Goal: Transaction & Acquisition: Book appointment/travel/reservation

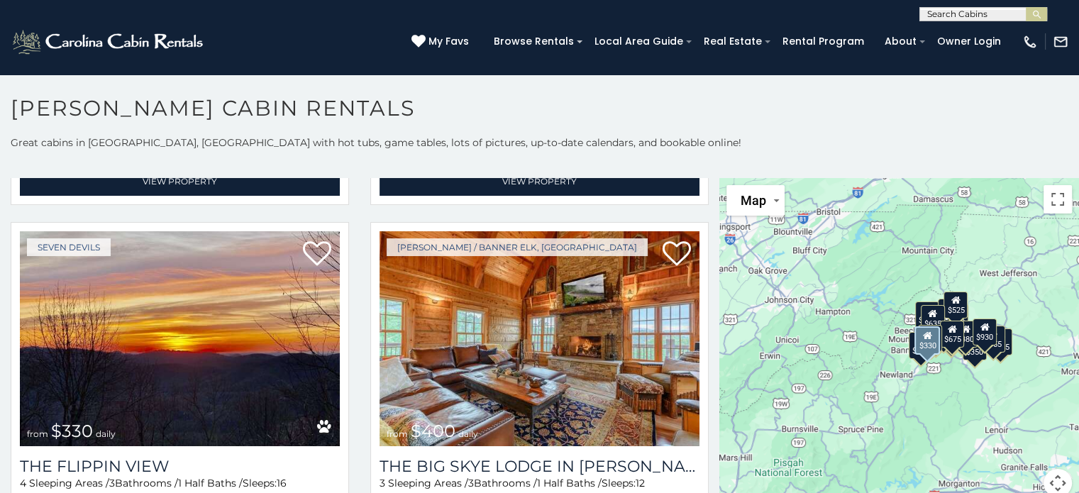
scroll to position [1731, 0]
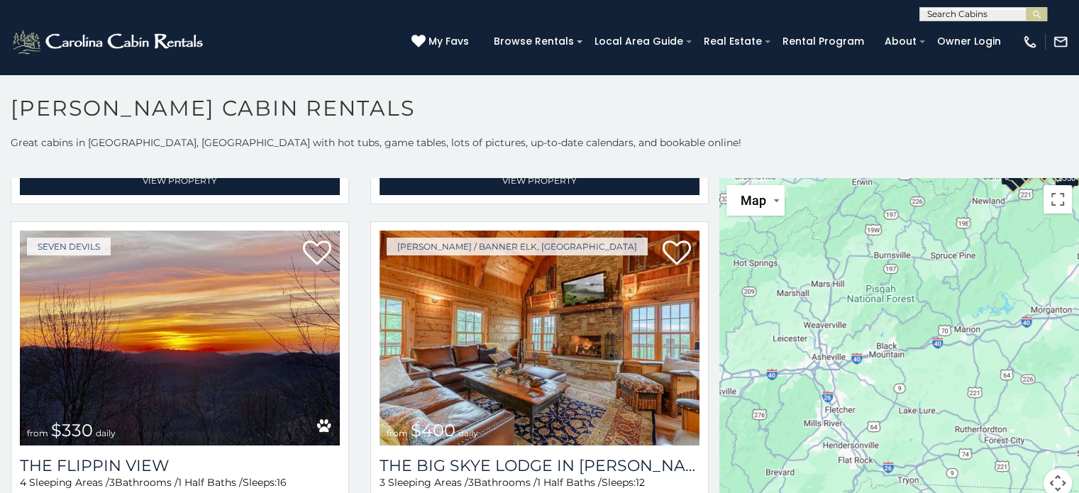
drag, startPoint x: 812, startPoint y: 346, endPoint x: 907, endPoint y: 175, distance: 195.7
click at [907, 175] on div "**********" at bounding box center [539, 325] width 1079 height 379
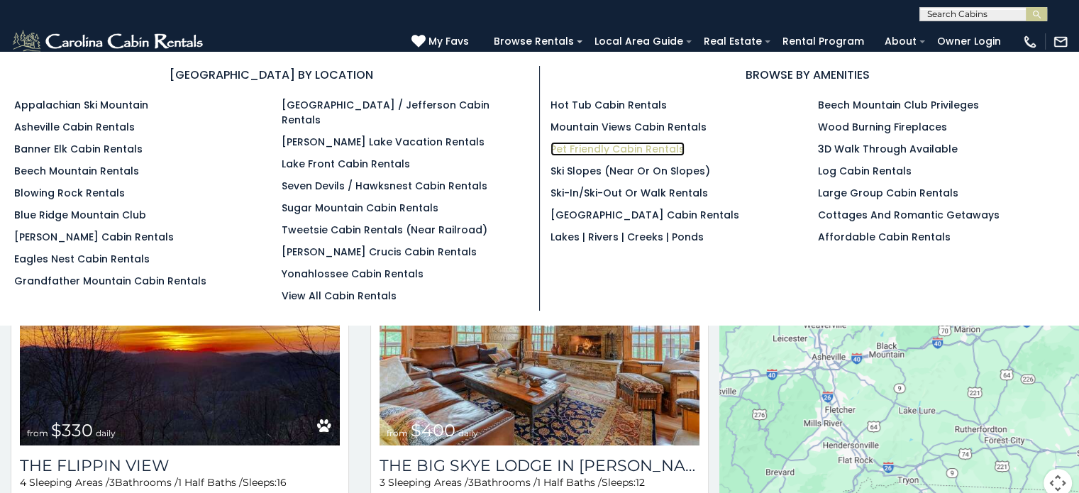
click at [576, 150] on link "Pet Friendly Cabin Rentals" at bounding box center [618, 149] width 134 height 14
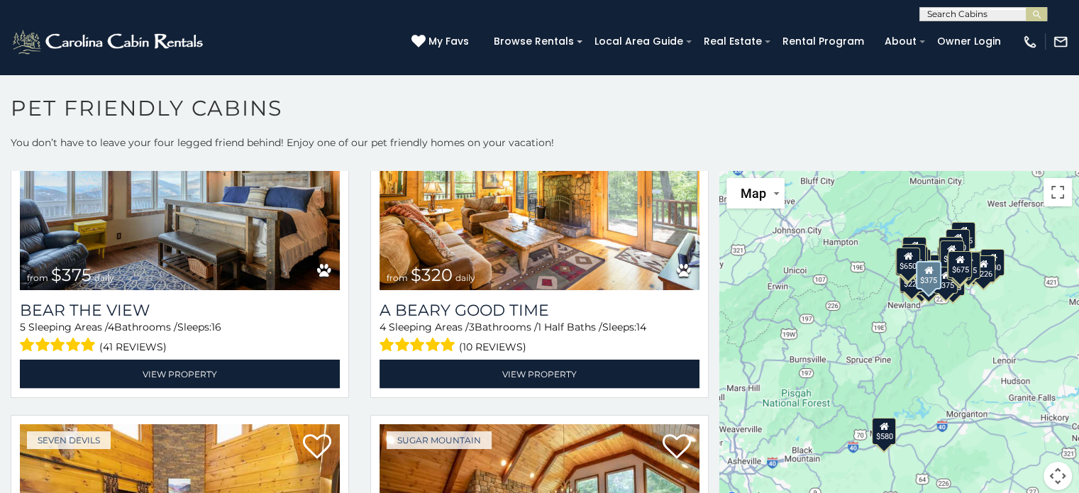
scroll to position [2926, 0]
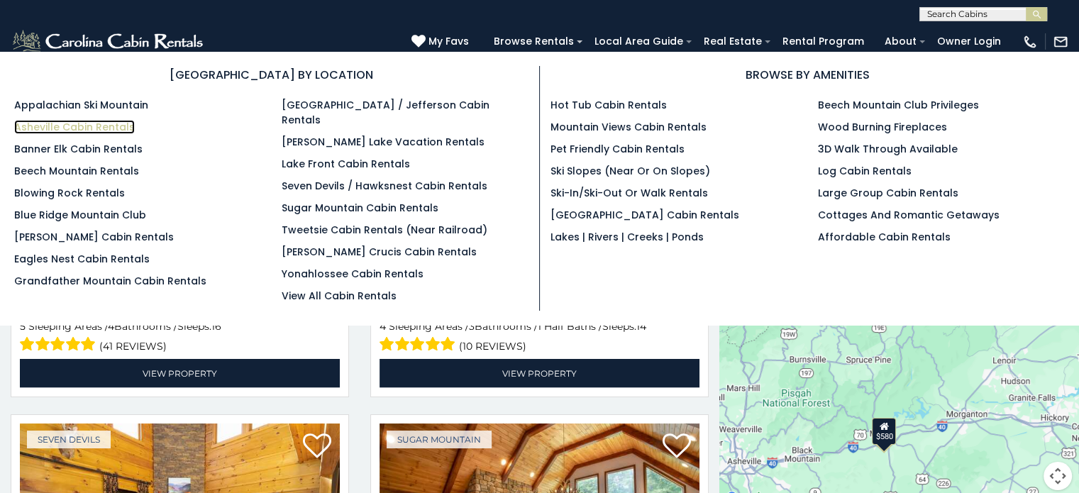
click at [95, 126] on link "Asheville Cabin Rentals" at bounding box center [74, 127] width 121 height 14
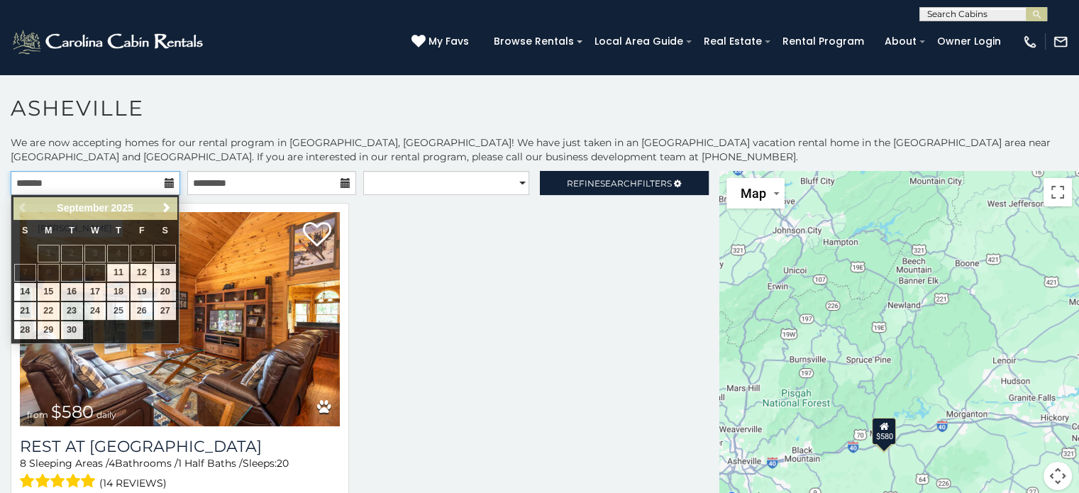
click at [62, 184] on input "text" at bounding box center [96, 183] width 170 height 24
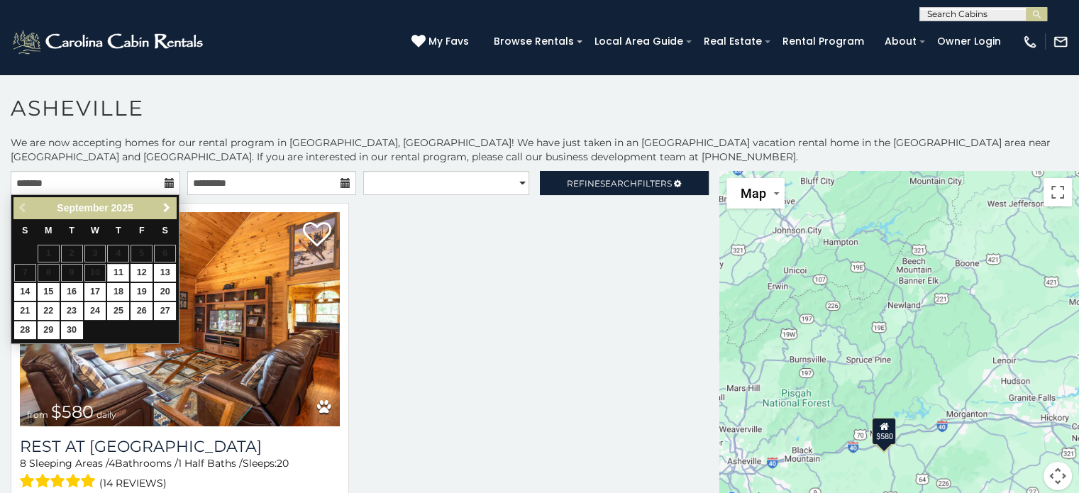
click at [162, 206] on span "Next" at bounding box center [166, 207] width 11 height 11
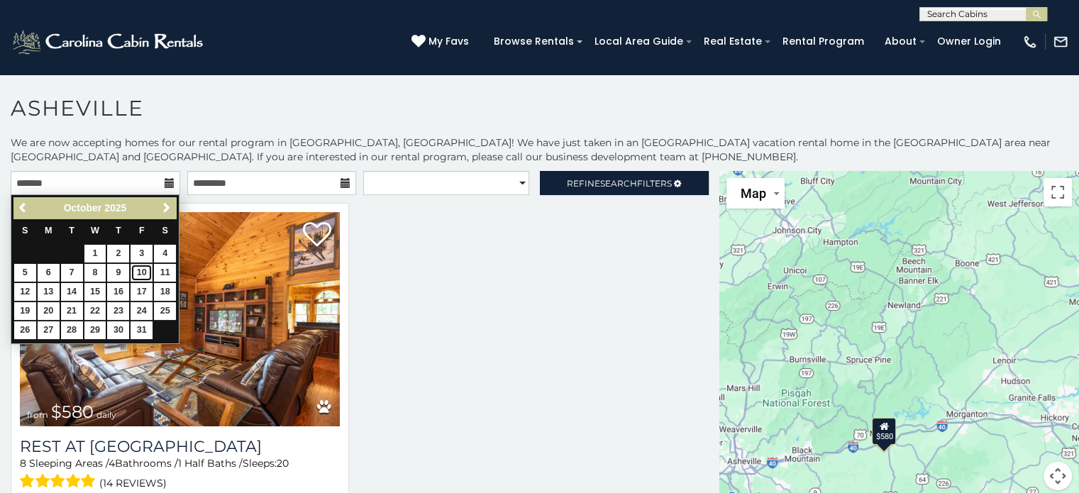
click at [144, 275] on link "10" at bounding box center [142, 273] width 22 height 18
type input "**********"
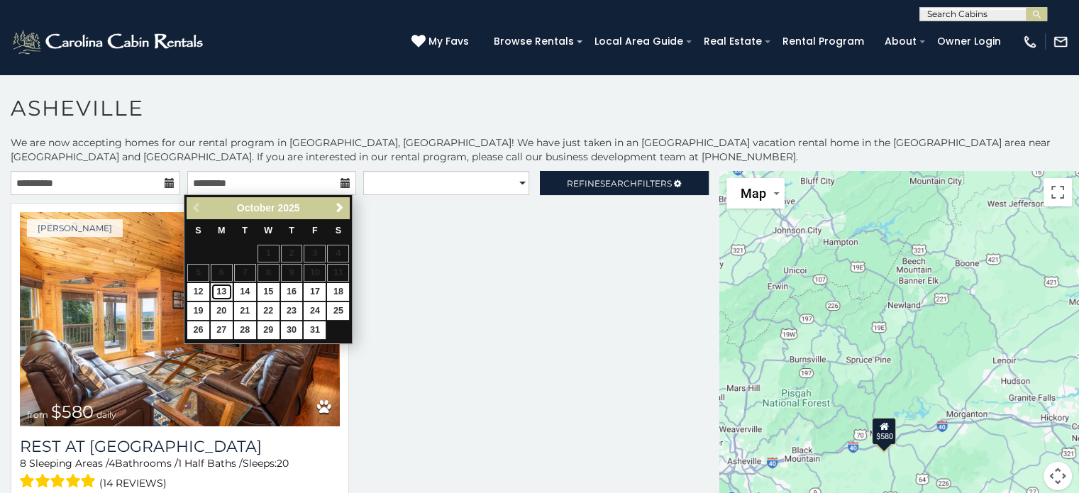
click at [225, 294] on link "13" at bounding box center [222, 292] width 22 height 18
type input "**********"
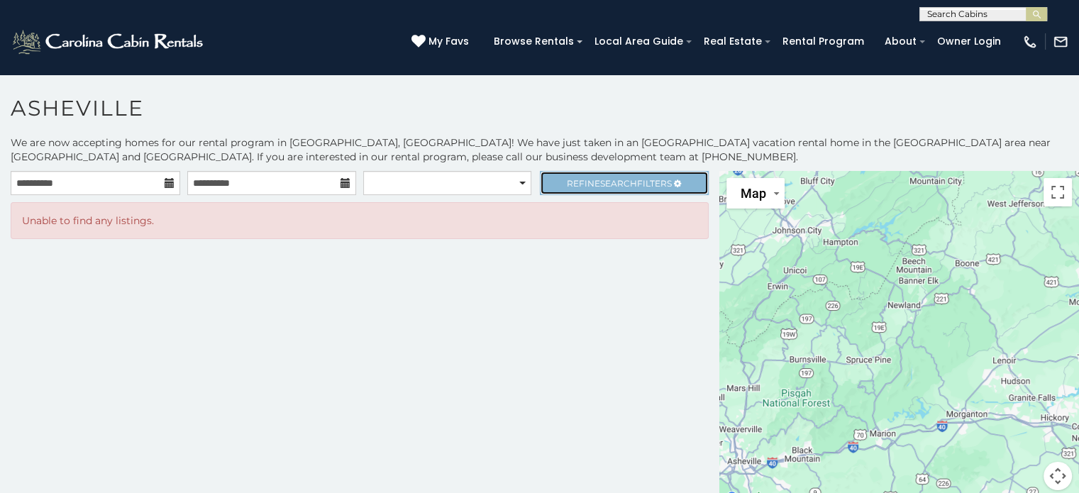
click at [586, 184] on span "Refine Search Filters" at bounding box center [619, 183] width 105 height 11
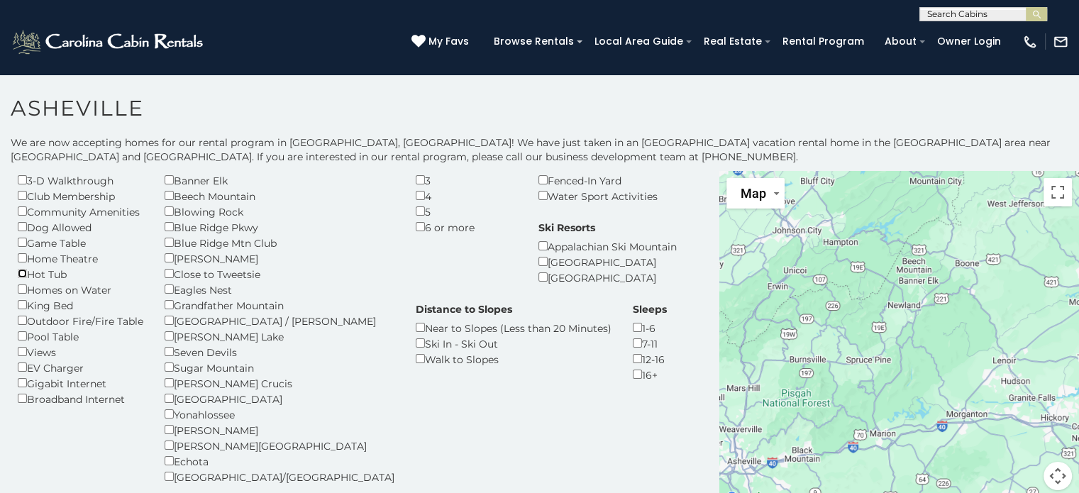
scroll to position [87, 0]
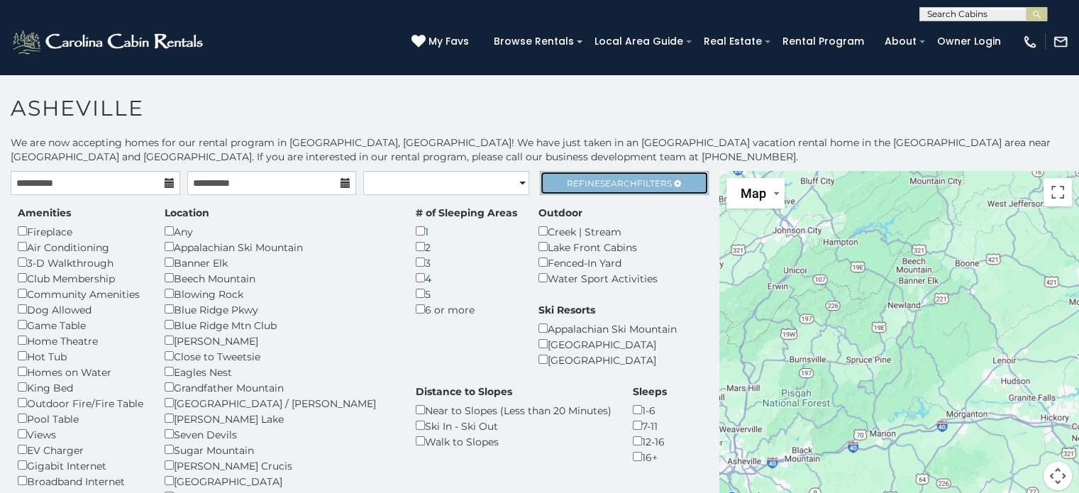
click at [567, 181] on span "Refine Search Filters" at bounding box center [619, 183] width 105 height 11
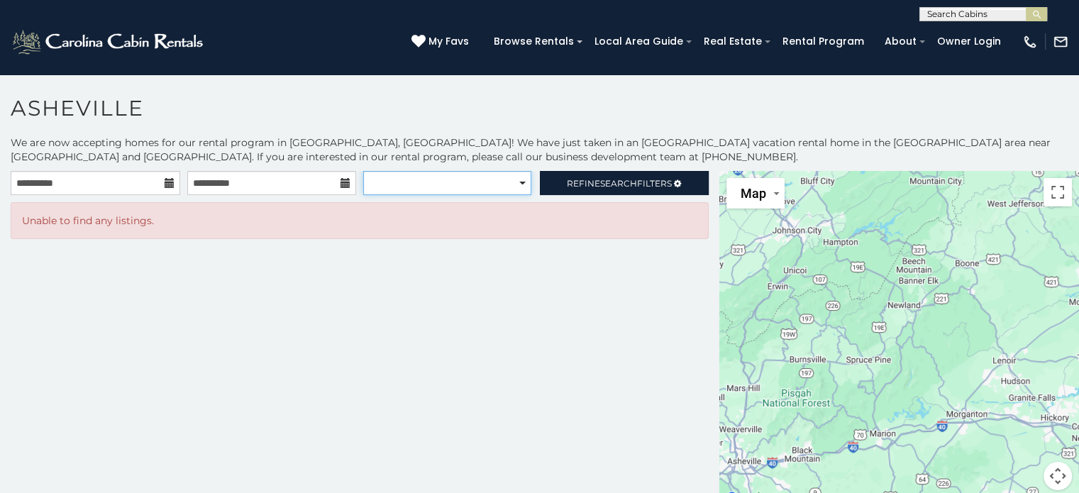
click at [449, 187] on select "**********" at bounding box center [447, 183] width 168 height 24
select select "**********"
click at [363, 171] on select "**********" at bounding box center [447, 183] width 168 height 24
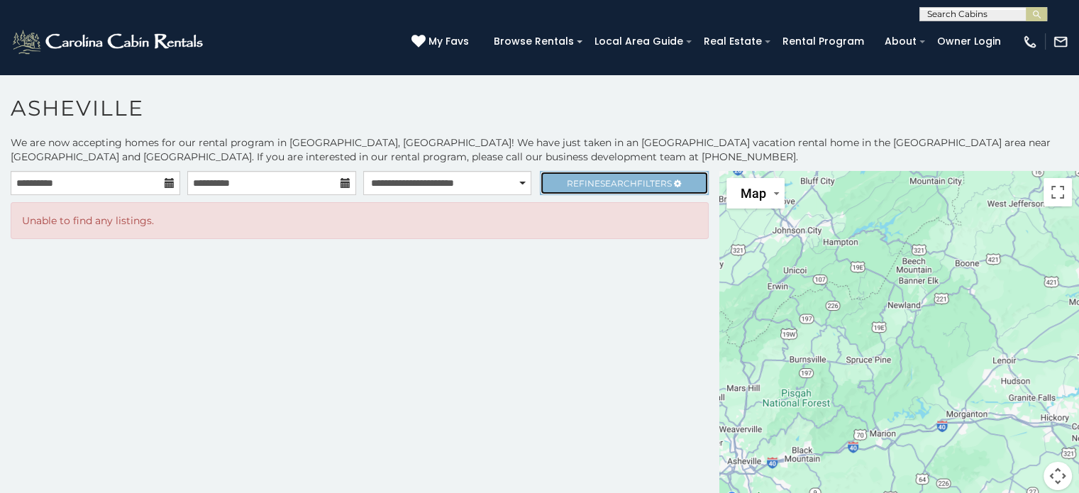
click at [578, 184] on span "Refine Search Filters" at bounding box center [619, 183] width 105 height 11
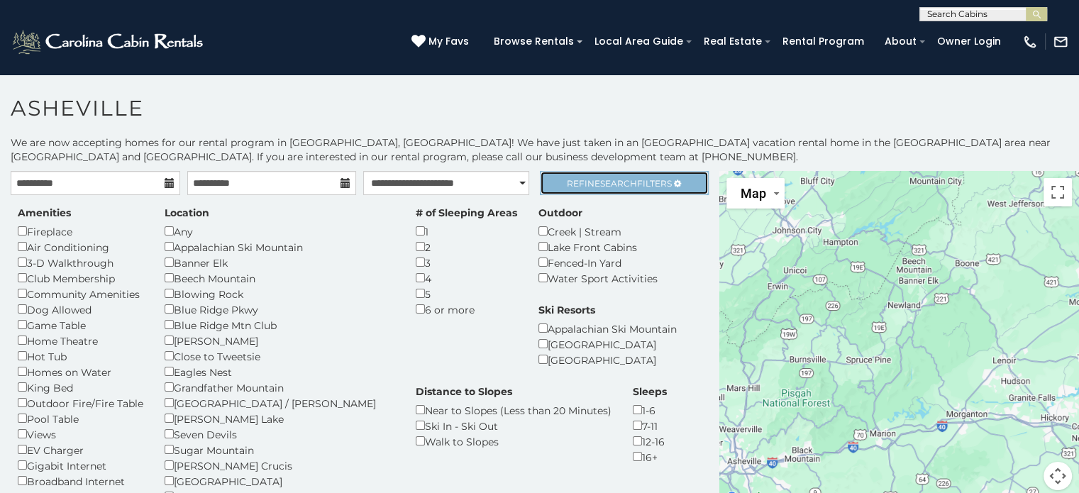
click at [567, 184] on span "Refine Search Filters" at bounding box center [619, 183] width 105 height 11
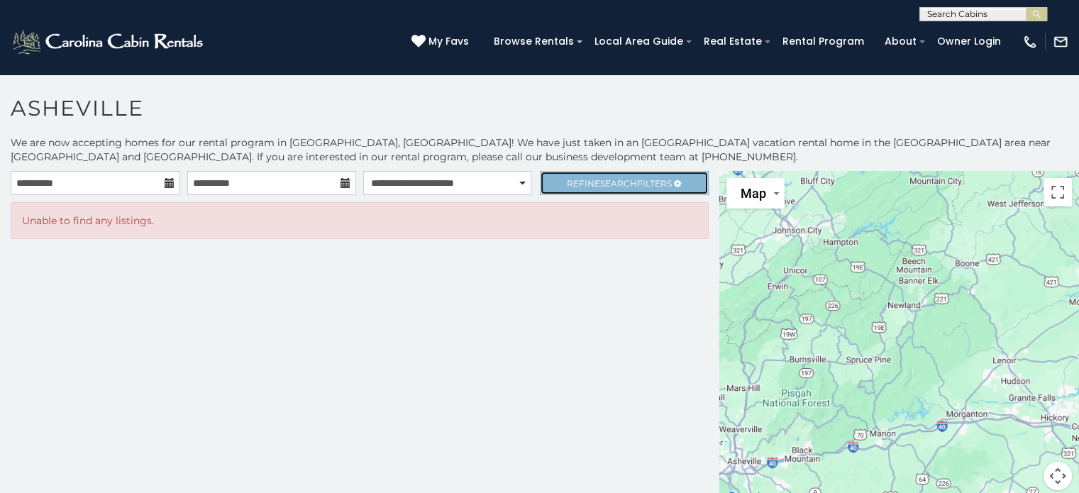
click at [558, 185] on link "Refine Search Filters" at bounding box center [625, 183] width 170 height 24
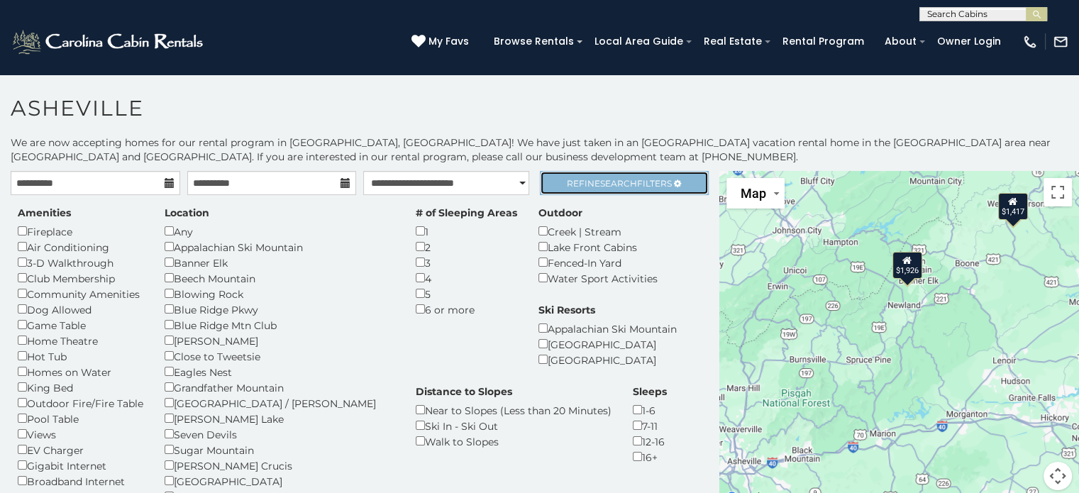
click at [566, 192] on link "Refine Search Filters" at bounding box center [625, 183] width 170 height 24
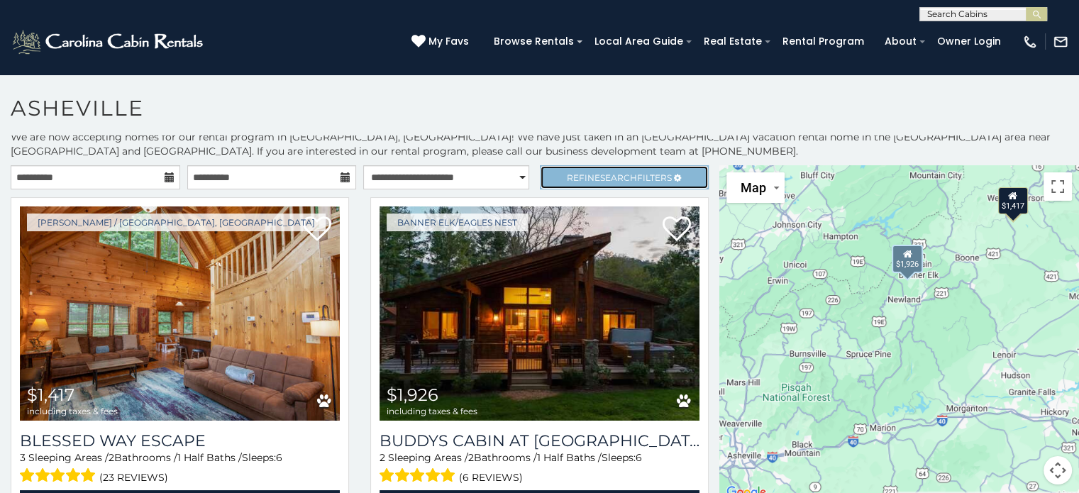
click at [605, 175] on span "Search" at bounding box center [618, 177] width 37 height 11
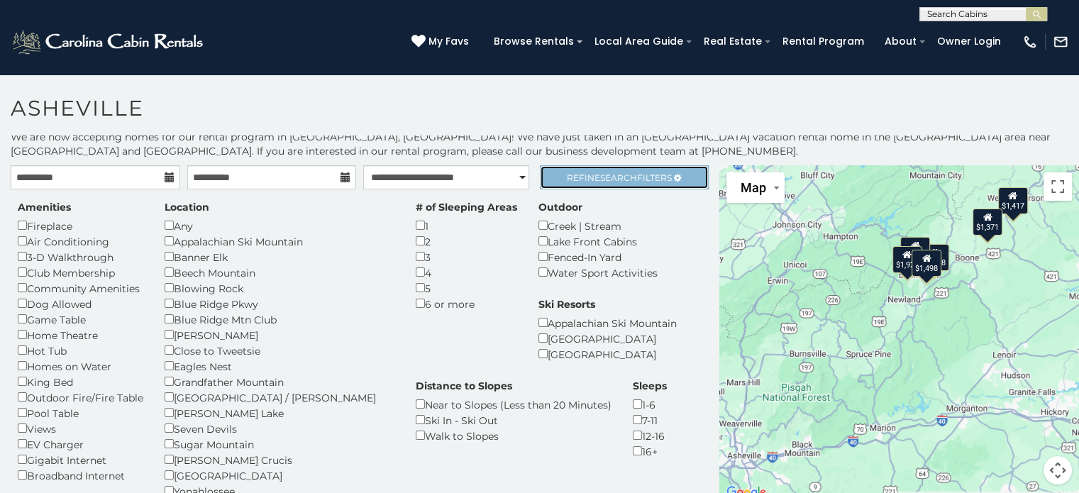
click at [567, 181] on span "Refine Search Filters" at bounding box center [619, 177] width 105 height 11
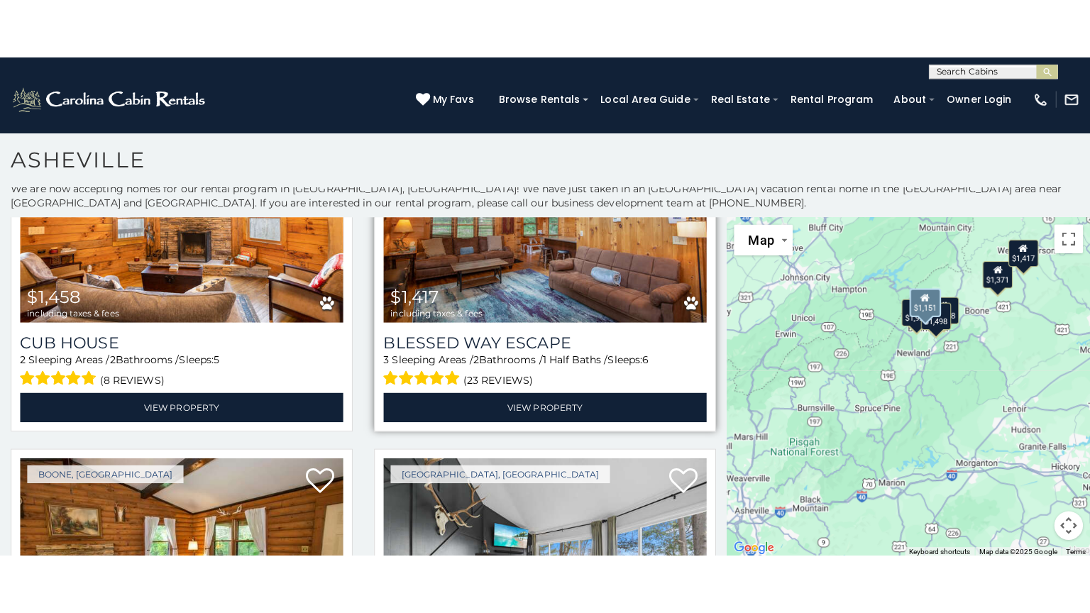
scroll to position [150, 0]
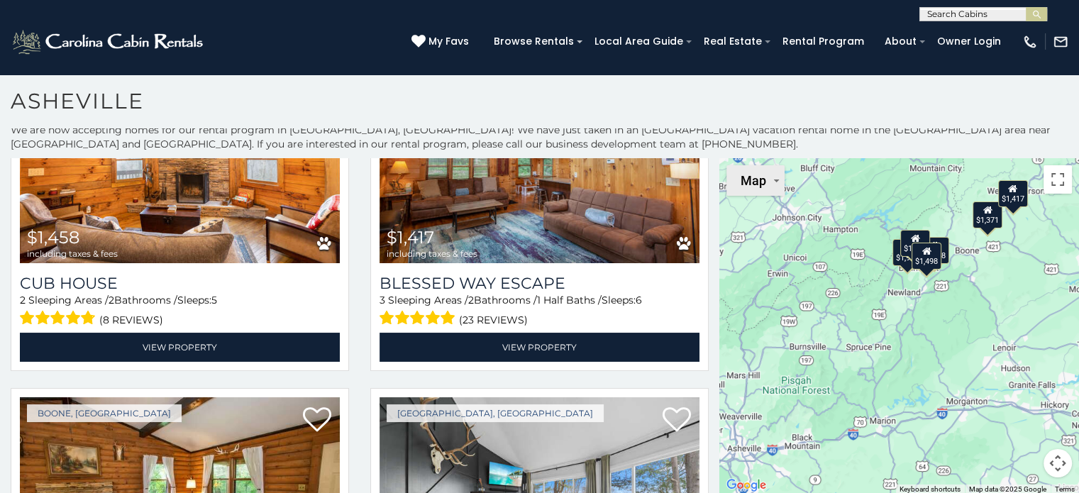
click at [759, 186] on span "Map" at bounding box center [754, 180] width 26 height 15
click at [749, 236] on li "Map" at bounding box center [769, 234] width 82 height 25
click at [1053, 181] on button "Toggle fullscreen view" at bounding box center [1058, 179] width 28 height 28
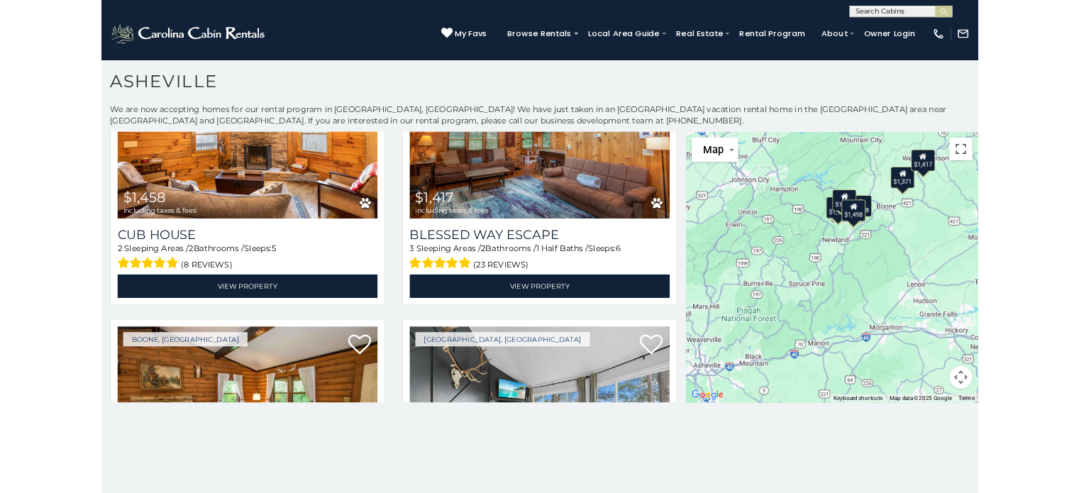
scroll to position [0, 0]
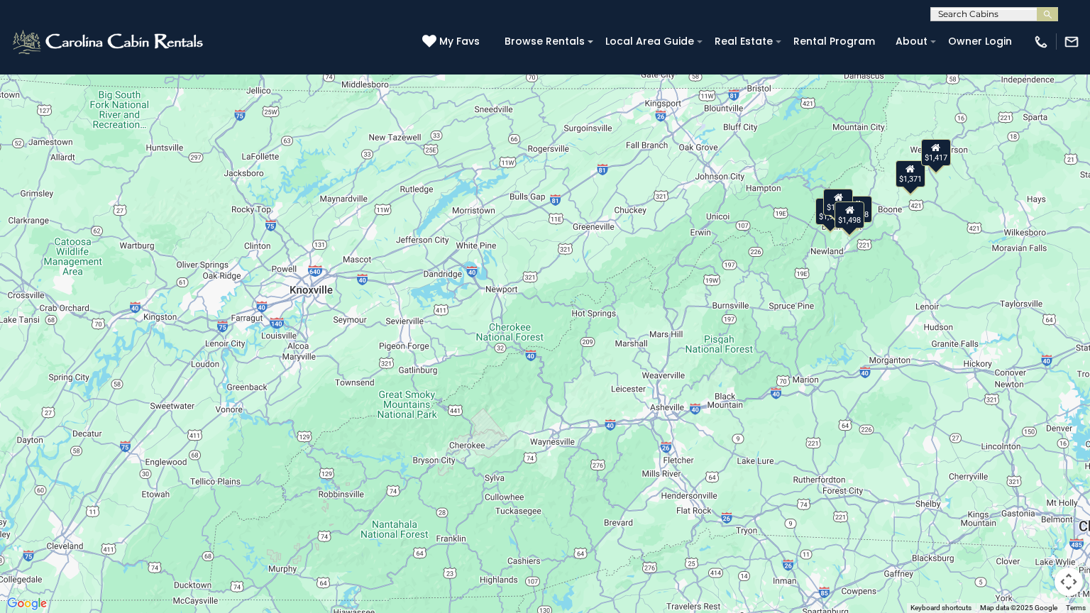
drag, startPoint x: 472, startPoint y: 344, endPoint x: 747, endPoint y: 326, distance: 275.9
click at [747, 326] on div "$1,458 $1,417 $1,371 $1,151 $1,926 $1,498" at bounding box center [545, 306] width 1090 height 613
click at [860, 265] on div "$1,458 $1,417 $1,371 $1,151 $1,926 $1,498" at bounding box center [545, 306] width 1090 height 613
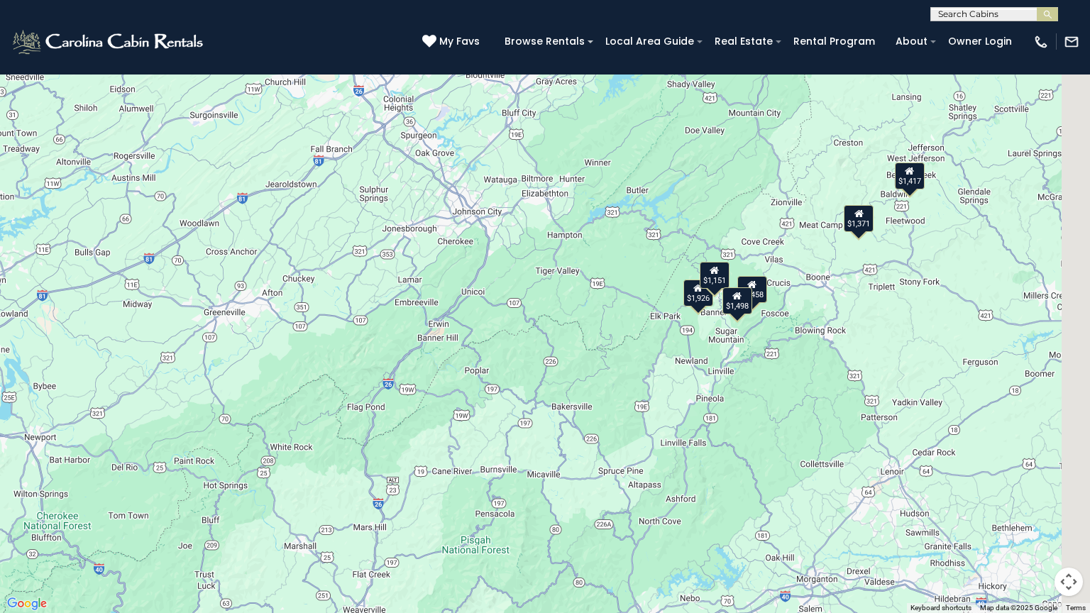
drag, startPoint x: 788, startPoint y: 270, endPoint x: 675, endPoint y: 416, distance: 184.6
click at [675, 416] on div "$1,458 $1,417 $1,371 $1,151 $1,926 $1,498" at bounding box center [545, 306] width 1090 height 613
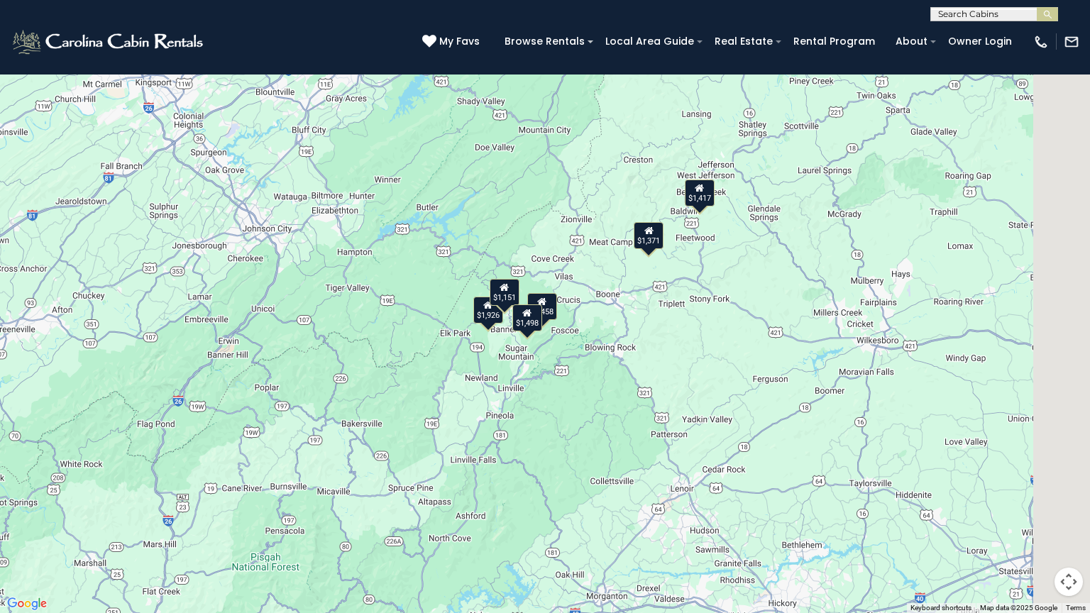
drag, startPoint x: 409, startPoint y: 363, endPoint x: 250, endPoint y: 375, distance: 159.3
click at [250, 375] on div "$1,458 $1,417 $1,371 $1,151 $1,926 $1,498" at bounding box center [545, 306] width 1090 height 613
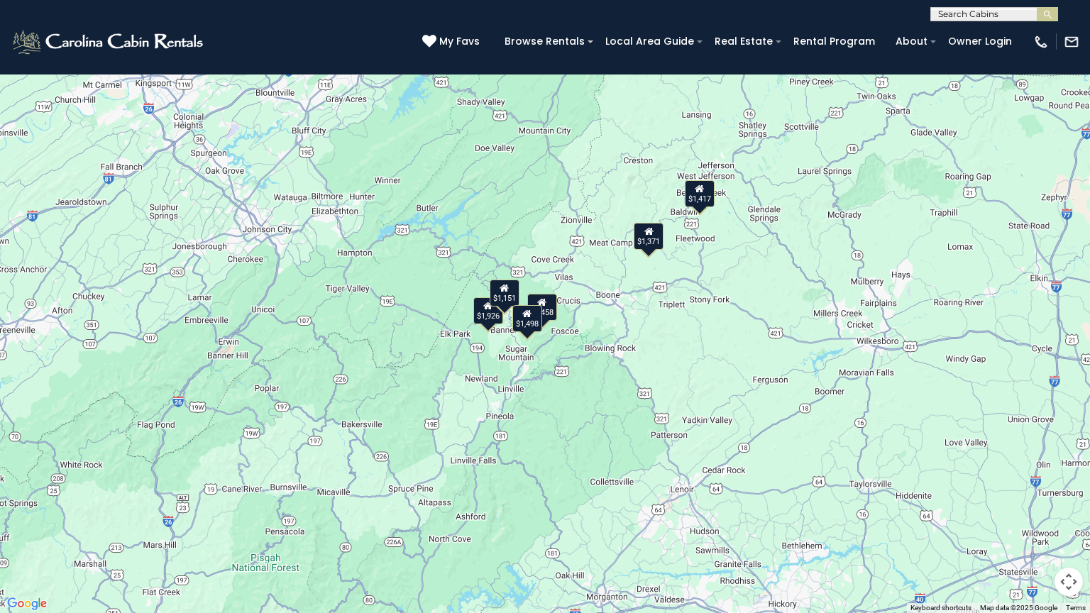
click at [48, 31] on button "Map" at bounding box center [36, 22] width 58 height 31
